Goal: Navigation & Orientation: Find specific page/section

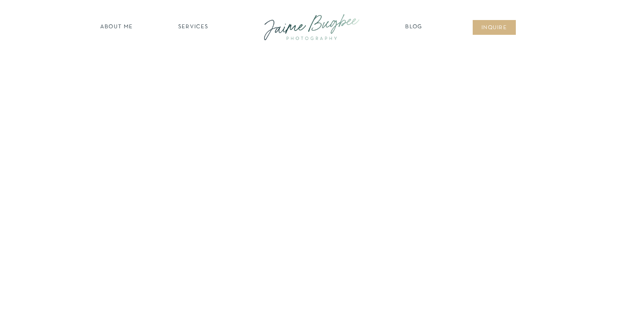
click at [198, 24] on nav "SERVICES" at bounding box center [193, 27] width 49 height 9
click at [195, 72] on nav "families" at bounding box center [193, 75] width 67 height 8
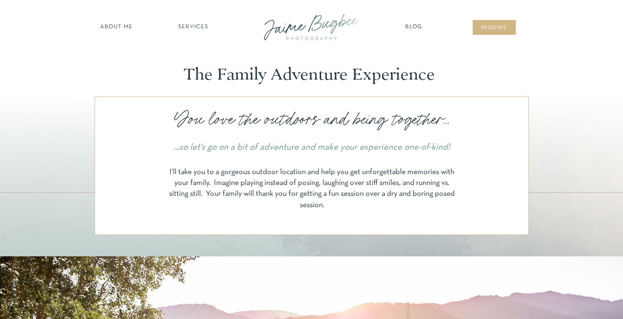
click at [196, 24] on nav "SERVICES" at bounding box center [193, 27] width 49 height 9
click at [413, 24] on nav "Blog" at bounding box center [414, 27] width 22 height 9
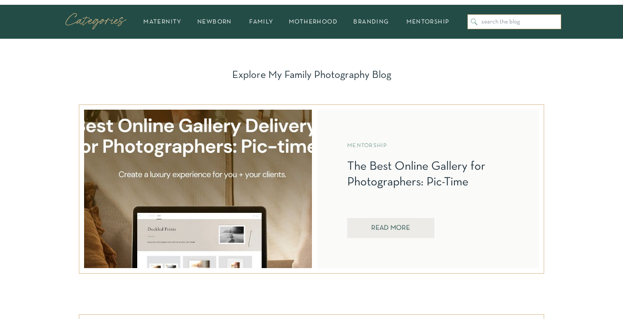
scroll to position [306, 0]
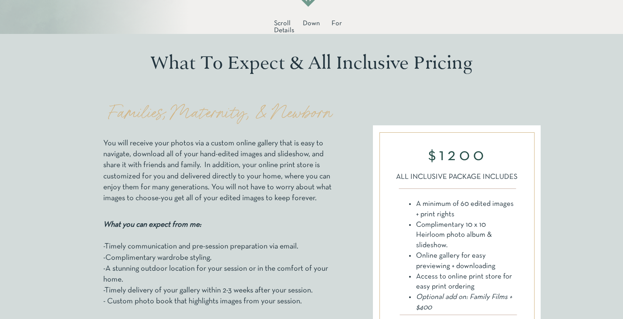
scroll to position [230, 0]
